Goal: Information Seeking & Learning: Learn about a topic

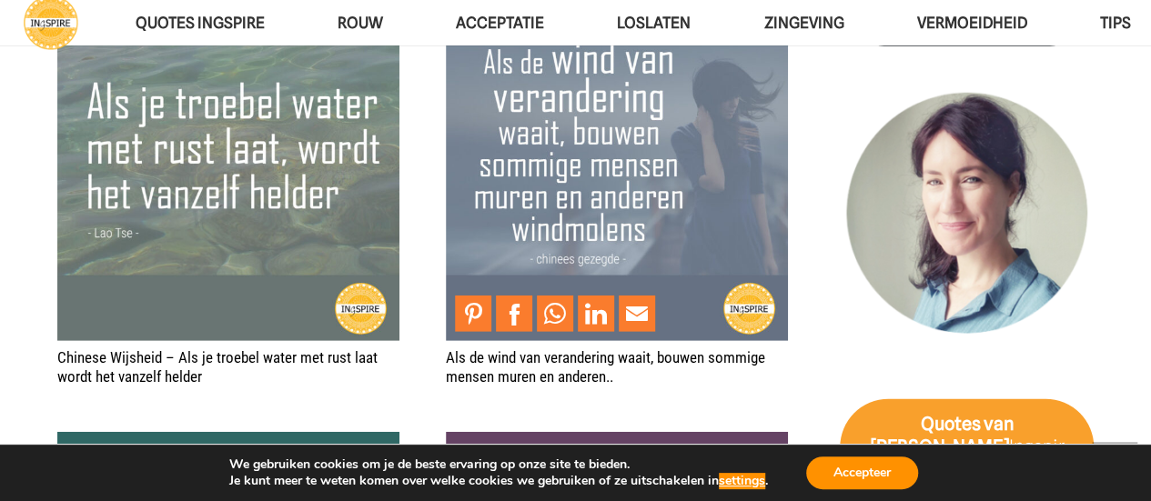
scroll to position [2457, 0]
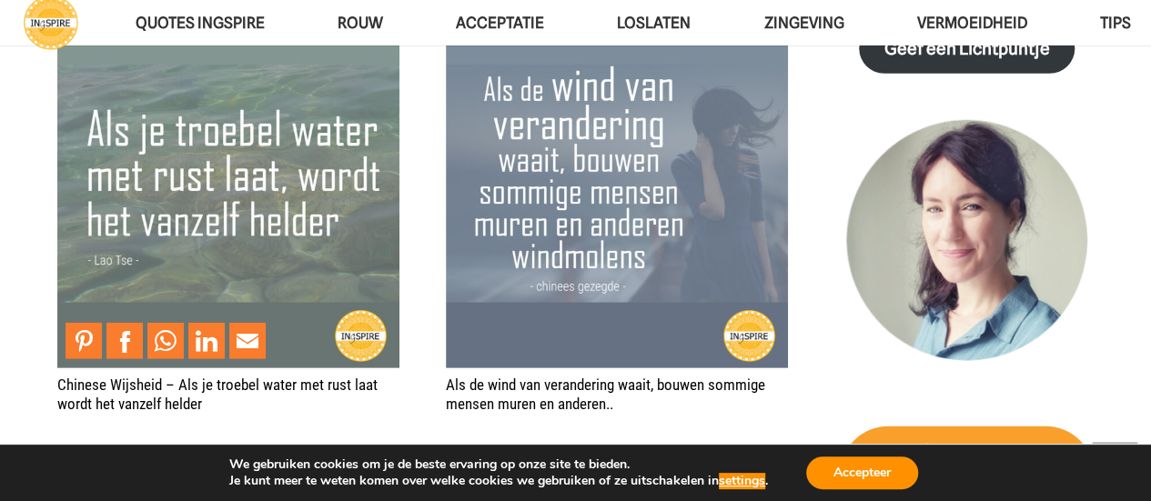
click at [87, 248] on img "Chinese Wijsheid – Als je troebel water met rust laat wordt het vanzelf helder" at bounding box center [228, 197] width 342 height 342
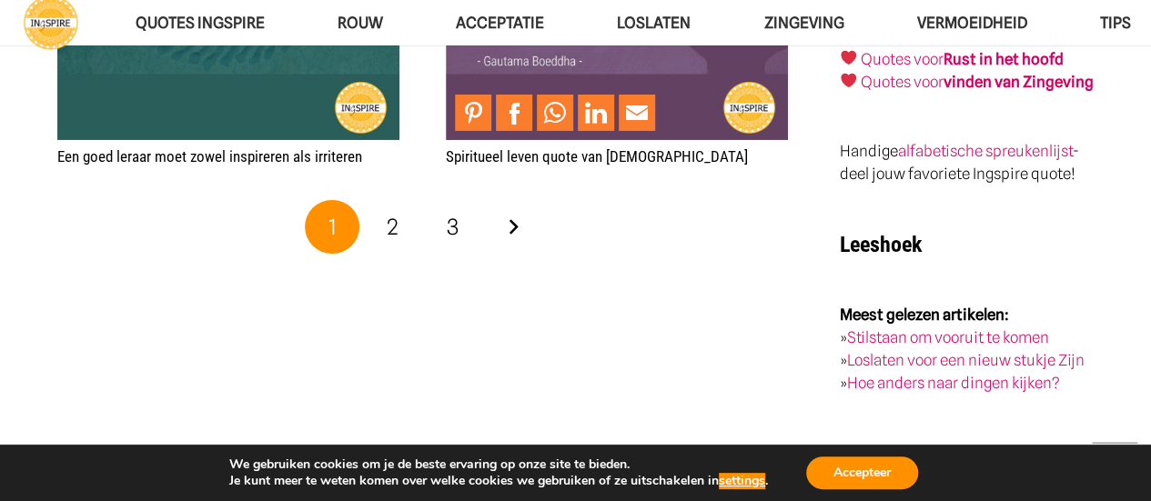
scroll to position [3185, 0]
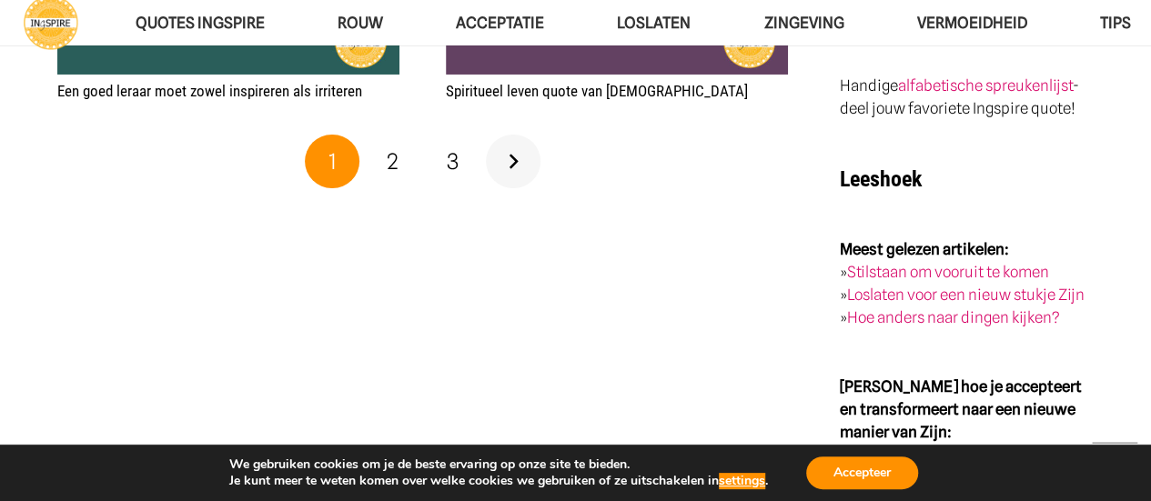
click at [517, 153] on link "Volgende" at bounding box center [513, 162] width 55 height 55
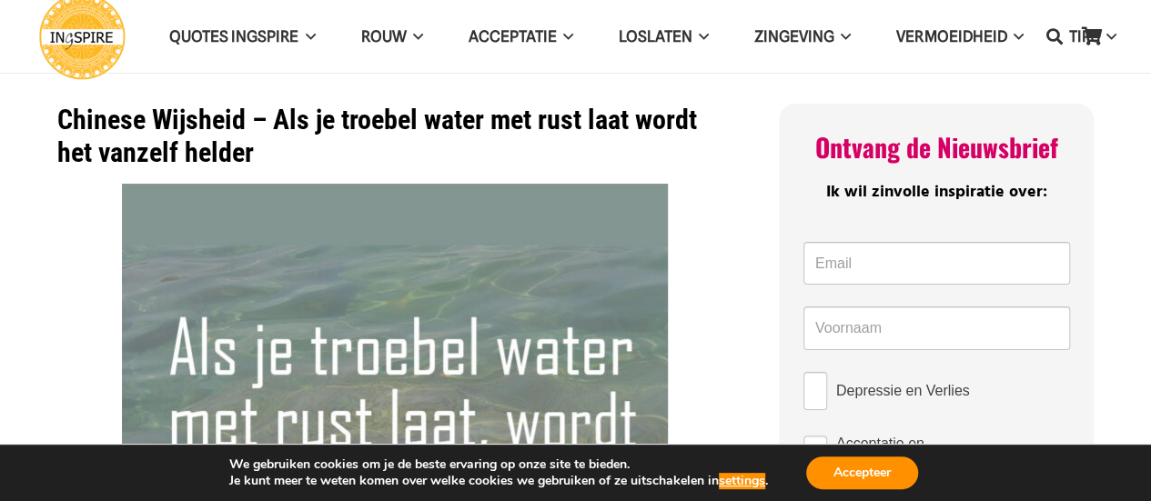
click at [125, 307] on img at bounding box center [395, 457] width 546 height 546
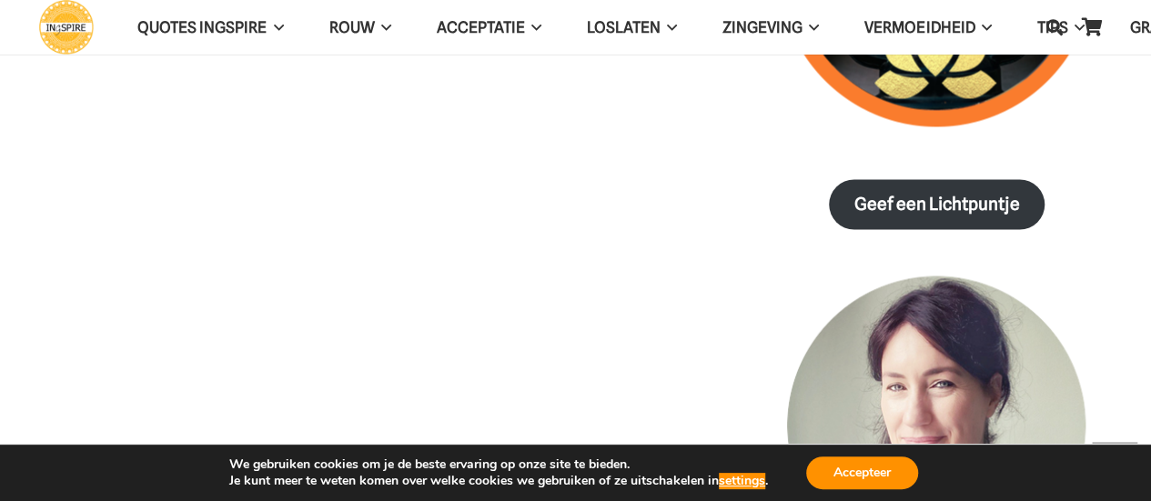
scroll to position [1729, 0]
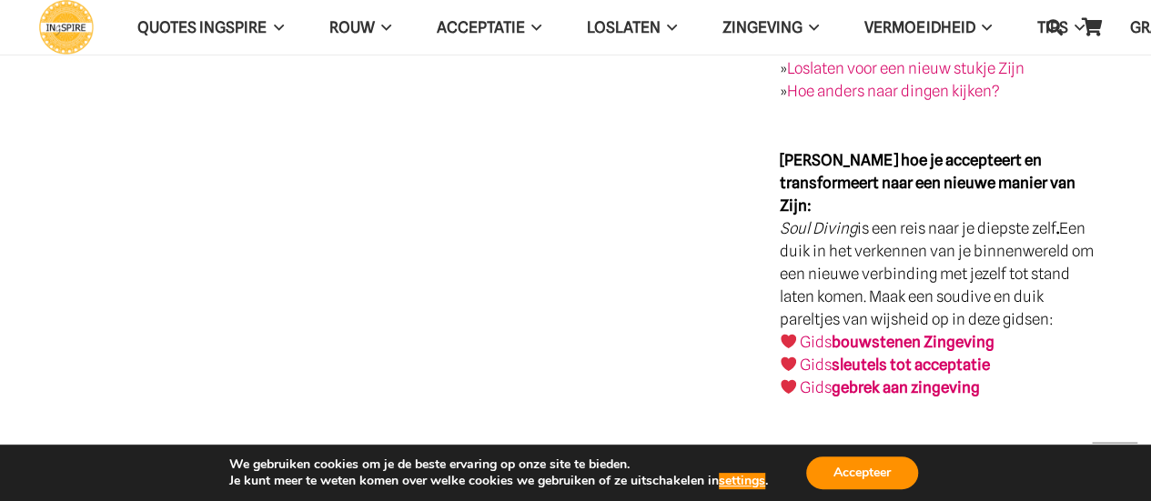
scroll to position [2639, 0]
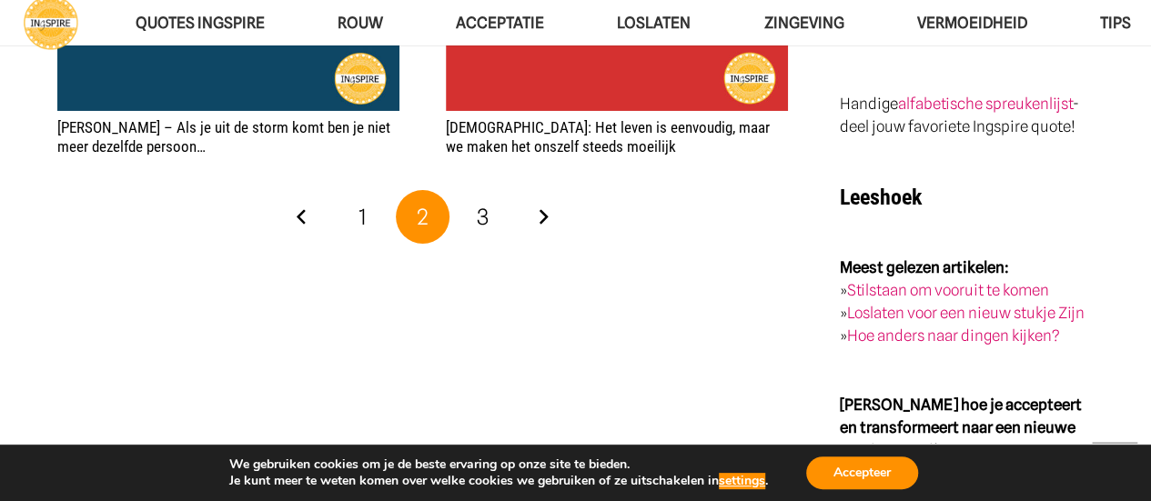
scroll to position [3185, 0]
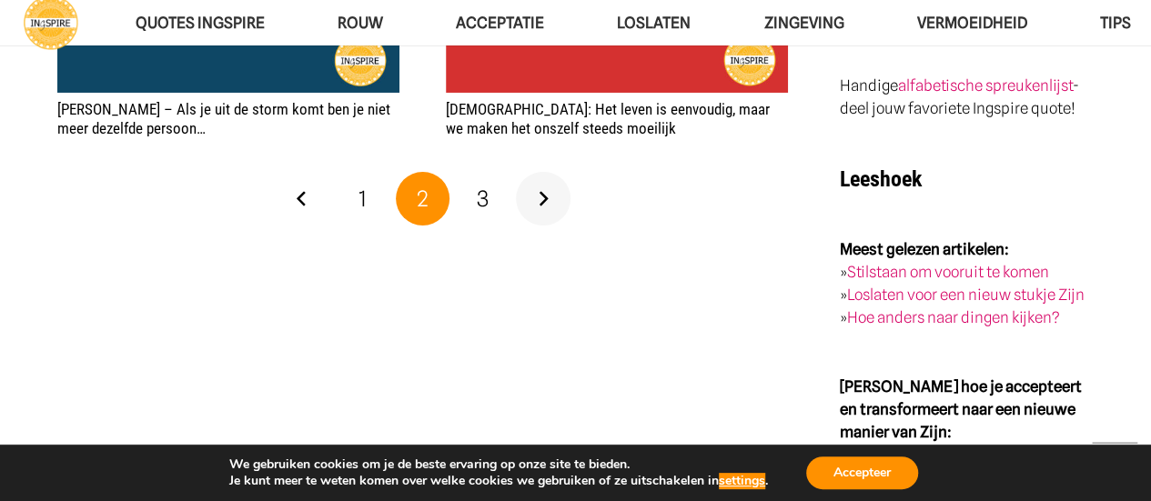
click at [552, 183] on link "Volgende" at bounding box center [543, 199] width 55 height 55
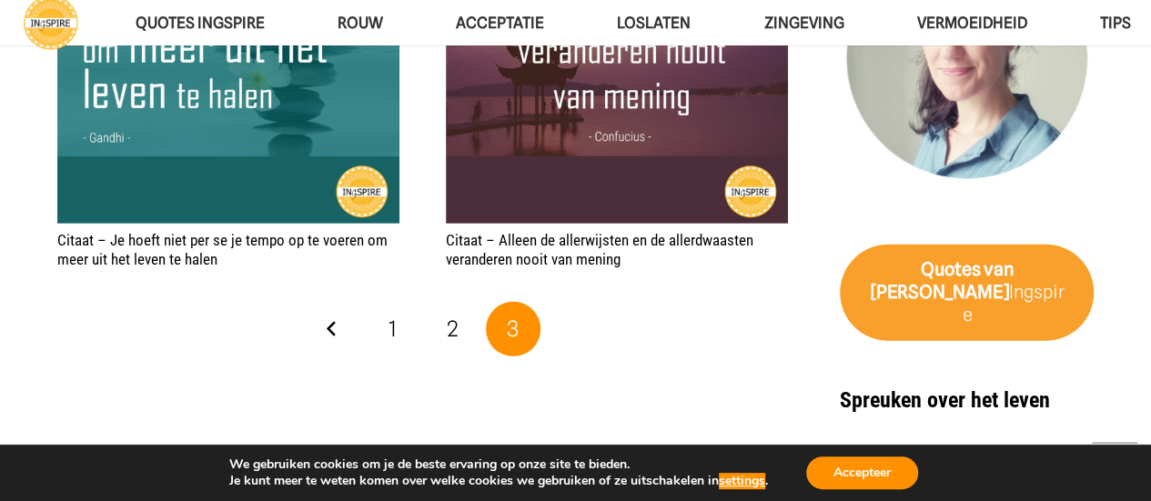
scroll to position [2912, 0]
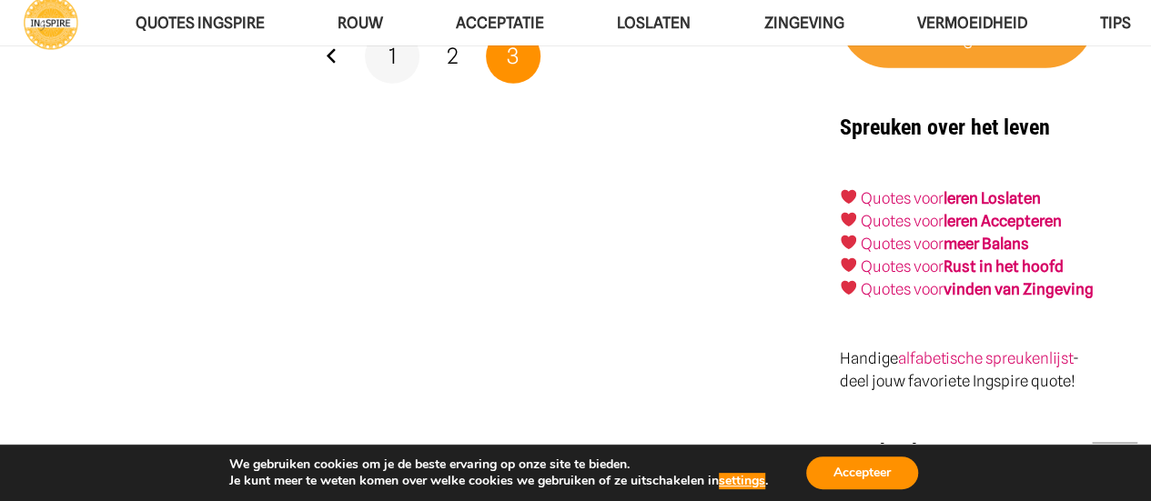
click at [392, 59] on span "1" at bounding box center [393, 56] width 8 height 26
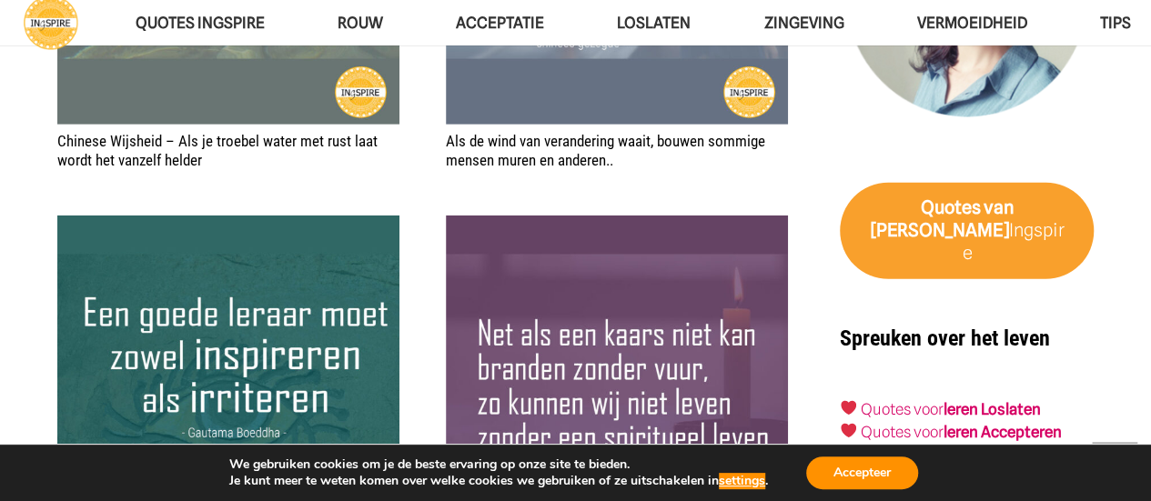
scroll to position [2730, 0]
